Goal: Task Accomplishment & Management: Complete application form

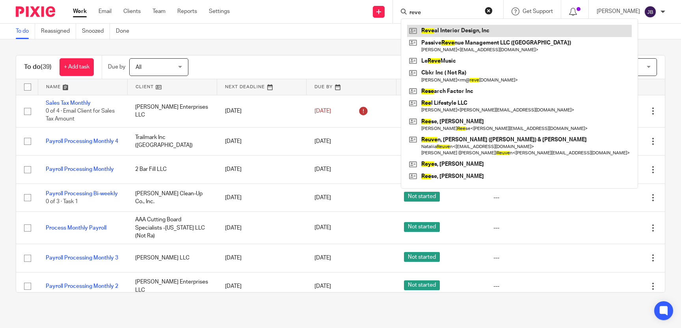
type input "reve"
click at [458, 32] on link at bounding box center [519, 31] width 225 height 12
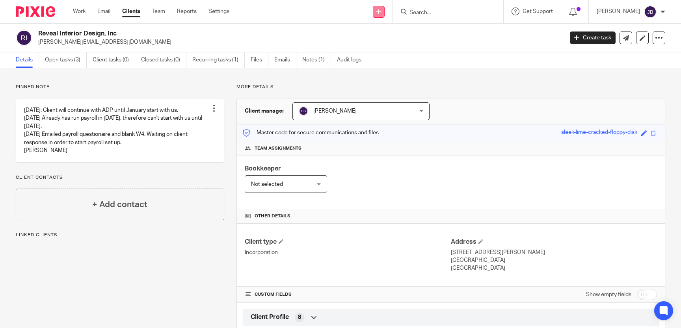
click at [381, 10] on icon at bounding box center [378, 11] width 5 height 5
click at [392, 48] on link "Create task" at bounding box center [393, 48] width 55 height 11
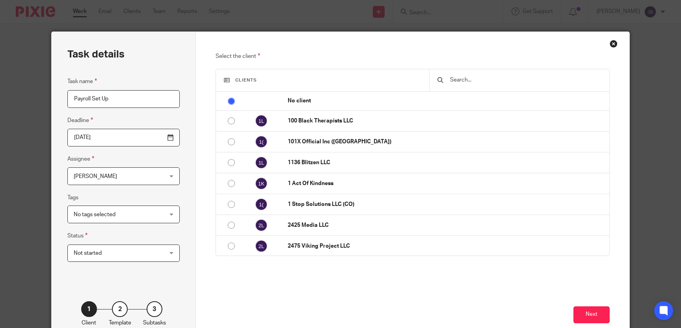
type input "Payroll Set Up"
click at [172, 138] on input "[DATE]" at bounding box center [123, 138] width 113 height 18
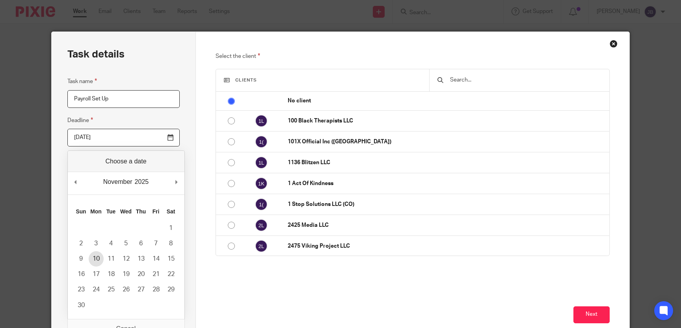
type input "2025-11-10"
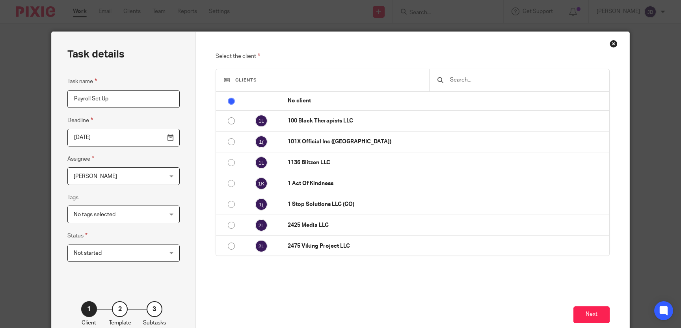
click at [456, 81] on input "text" at bounding box center [525, 80] width 153 height 9
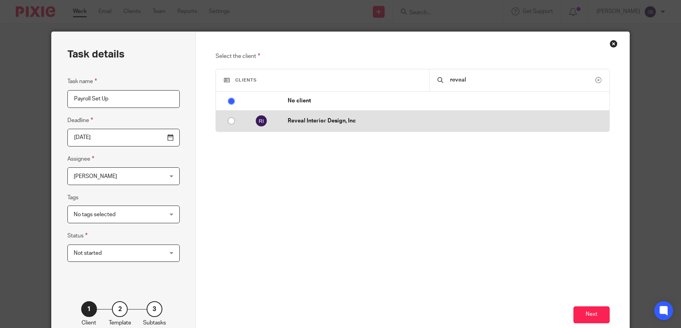
type input "reveal"
click at [231, 119] on input "radio" at bounding box center [231, 121] width 15 height 15
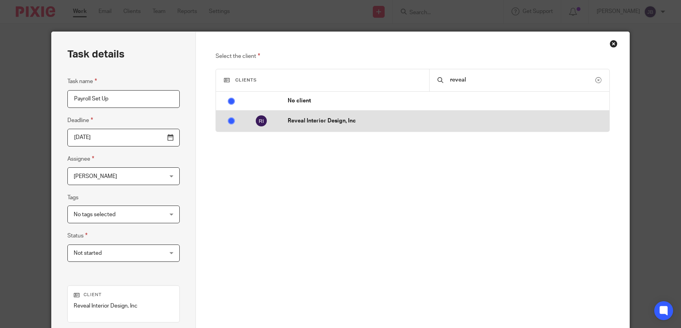
radio input "false"
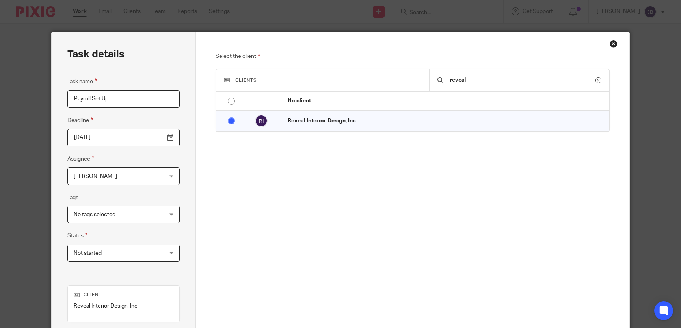
scroll to position [111, 0]
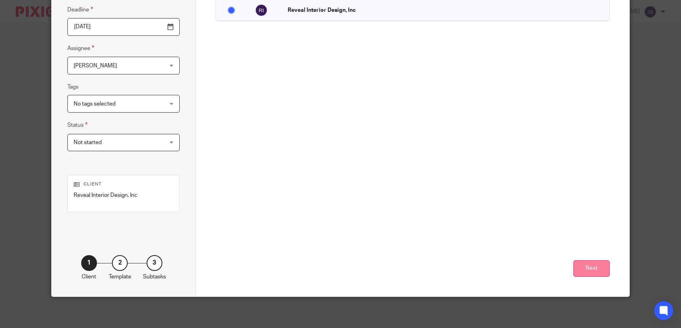
click at [592, 265] on button "Next" at bounding box center [592, 269] width 36 height 17
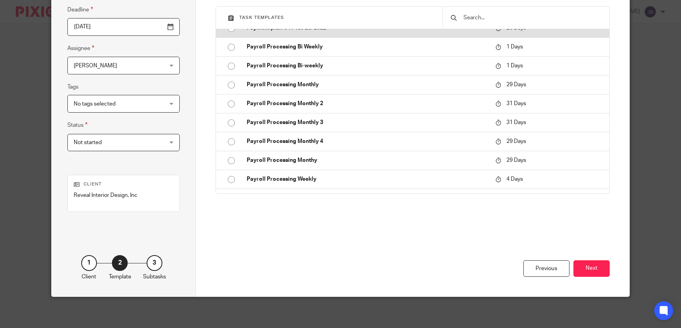
scroll to position [1469, 0]
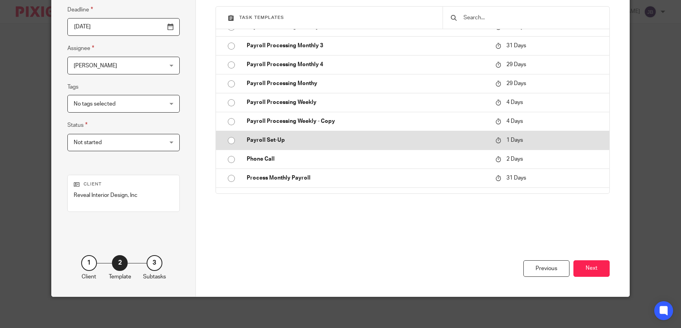
click at [231, 140] on input "radio" at bounding box center [231, 140] width 15 height 15
type input "2025-09-24"
checkbox input "false"
radio input "false"
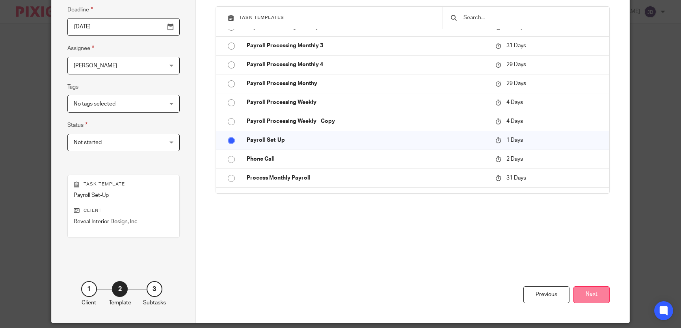
click at [590, 290] on button "Next" at bounding box center [592, 295] width 36 height 17
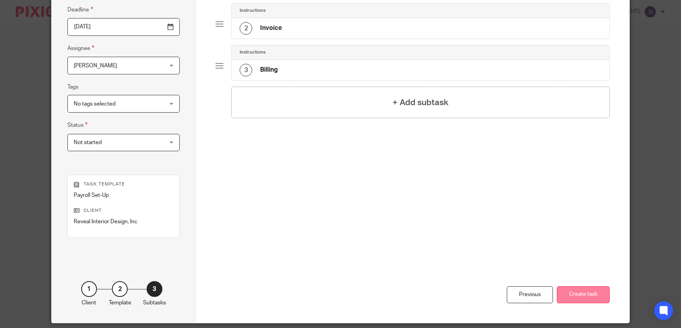
click at [607, 292] on button "Create task" at bounding box center [583, 295] width 53 height 17
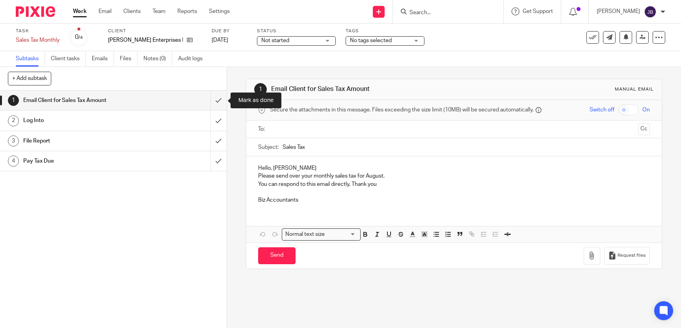
click at [216, 106] on input "submit" at bounding box center [113, 101] width 227 height 20
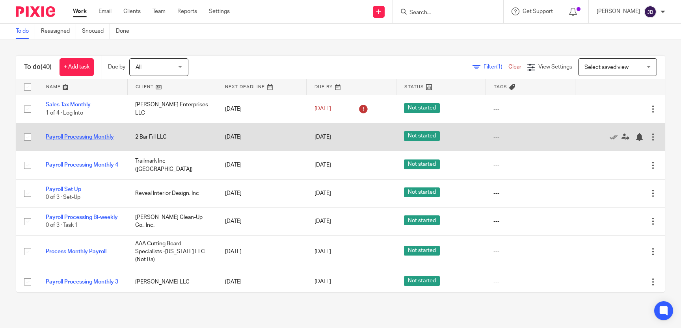
click at [76, 137] on link "Payroll Processing Monthly" at bounding box center [80, 137] width 68 height 6
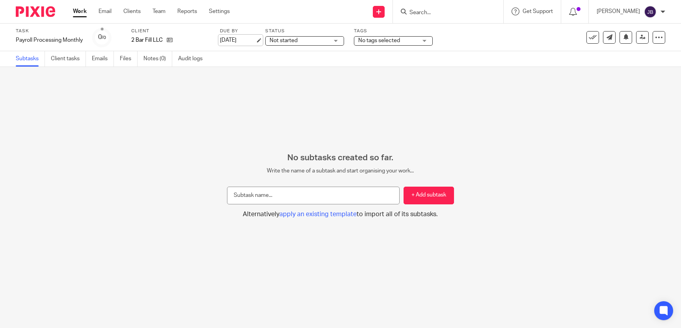
click at [239, 42] on link "[DATE]" at bounding box center [237, 40] width 35 height 8
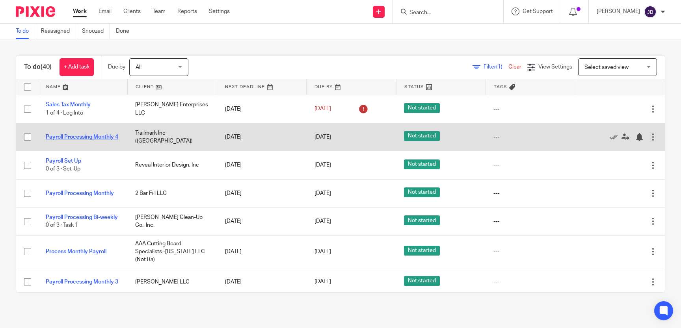
click at [91, 137] on link "Payroll Processing Monthly 4" at bounding box center [82, 137] width 73 height 6
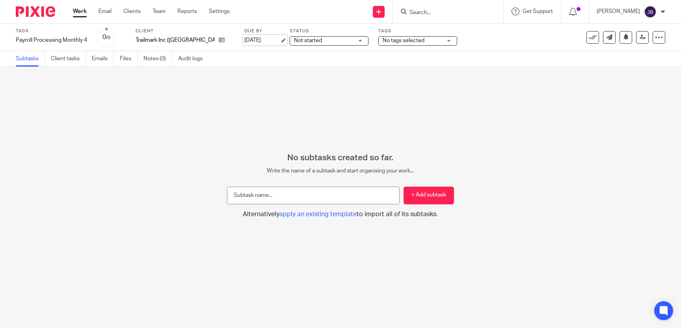
click at [244, 41] on link "[DATE]" at bounding box center [261, 40] width 35 height 8
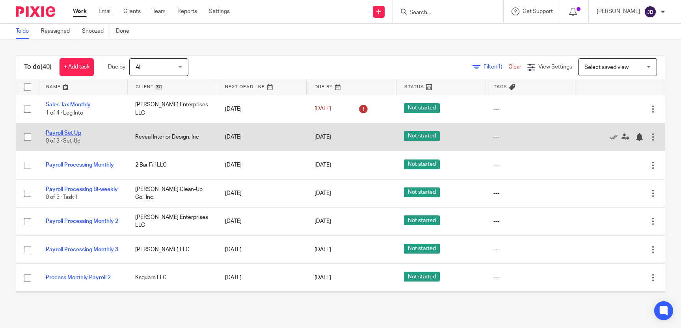
click at [71, 134] on link "Payroll Set Up" at bounding box center [63, 133] width 35 height 6
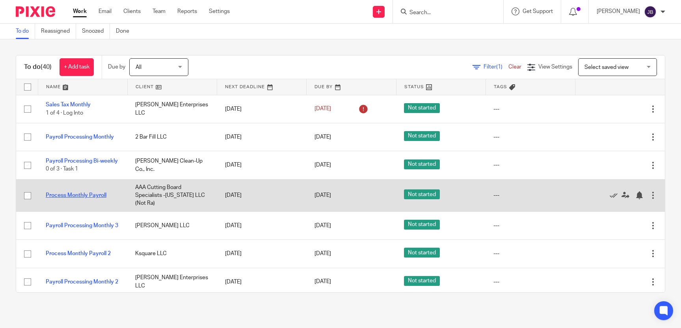
click at [98, 195] on link "Process Monthly Payroll" at bounding box center [76, 196] width 61 height 6
